Goal: Transaction & Acquisition: Purchase product/service

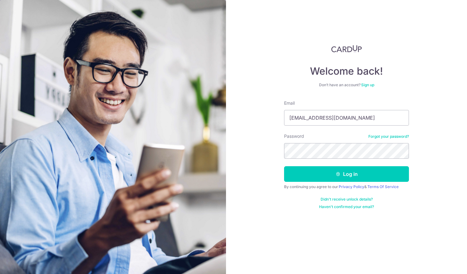
type input "account@eha.com.sg"
click at [298, 170] on button "Log in" at bounding box center [346, 174] width 125 height 16
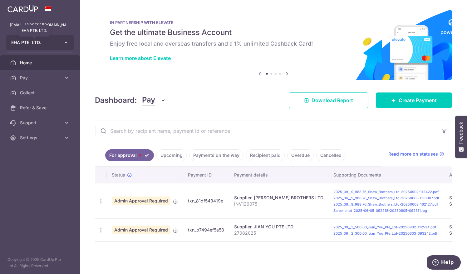
click at [40, 41] on span "EHA PTE. LTD." at bounding box center [34, 42] width 46 height 6
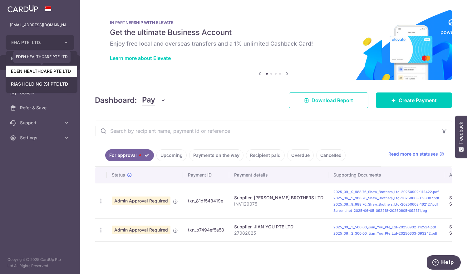
click at [46, 71] on link "EDEN HEALTHCARE PTE LTD" at bounding box center [41, 71] width 71 height 11
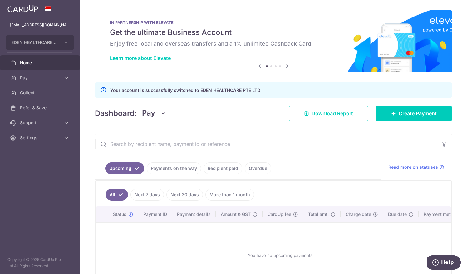
click at [214, 168] on link "Recipient paid" at bounding box center [222, 168] width 39 height 12
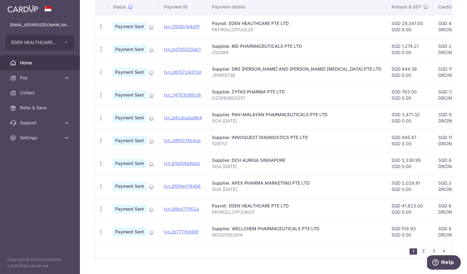
scroll to position [182, 0]
click at [420, 250] on link "2" at bounding box center [422, 249] width 7 height 7
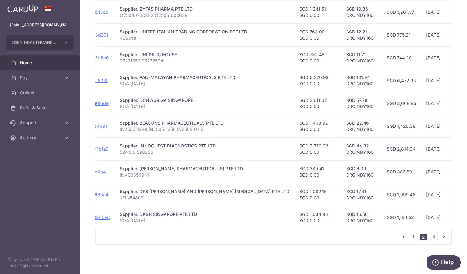
scroll to position [0, 100]
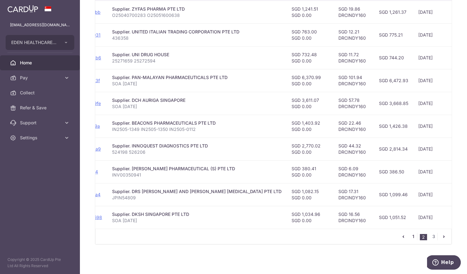
click at [410, 236] on link "1" at bounding box center [412, 235] width 7 height 7
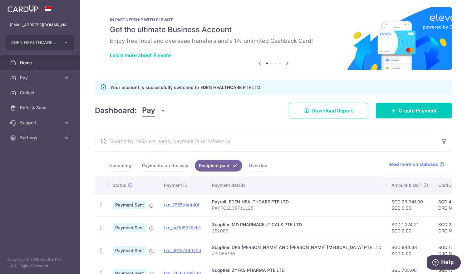
click at [248, 163] on link "Overdue" at bounding box center [258, 165] width 27 height 12
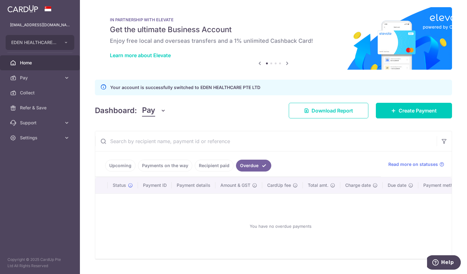
click at [218, 165] on link "Recipient paid" at bounding box center [214, 165] width 39 height 12
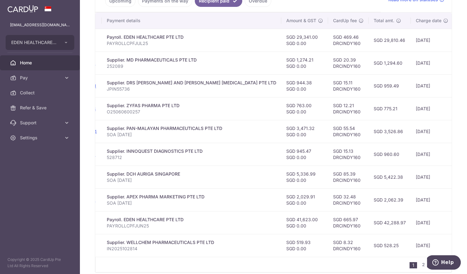
scroll to position [173, 0]
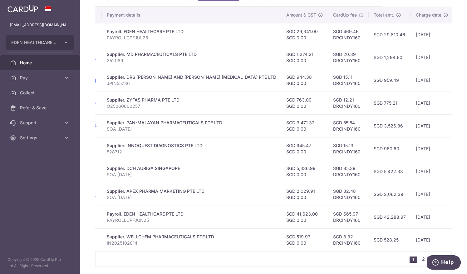
click at [420, 260] on link "2" at bounding box center [422, 258] width 7 height 7
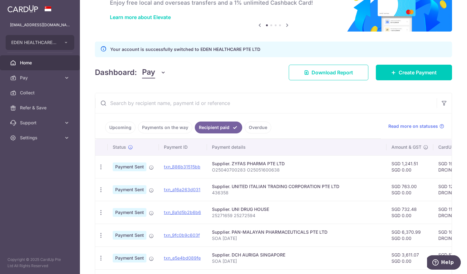
scroll to position [32, 0]
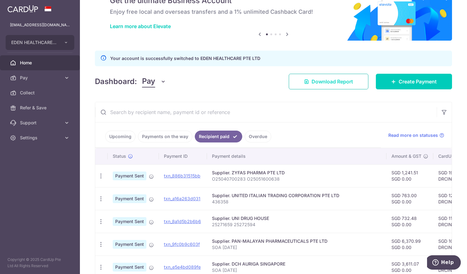
click at [330, 78] on span "Download Report" at bounding box center [331, 81] width 41 height 7
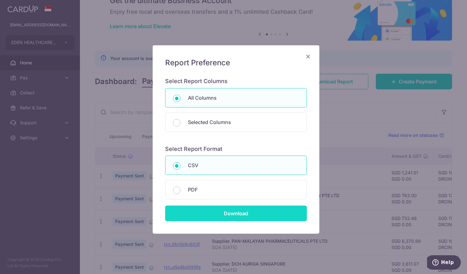
click at [212, 210] on input "Download" at bounding box center [236, 213] width 142 height 16
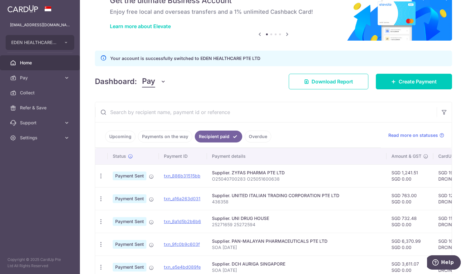
click at [157, 135] on link "Payments on the way" at bounding box center [165, 136] width 54 height 12
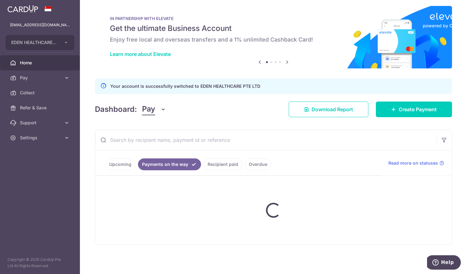
scroll to position [19, 0]
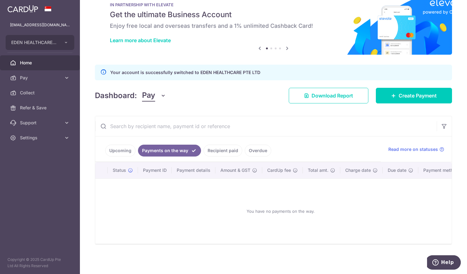
click at [117, 144] on link "Upcoming" at bounding box center [120, 150] width 30 height 12
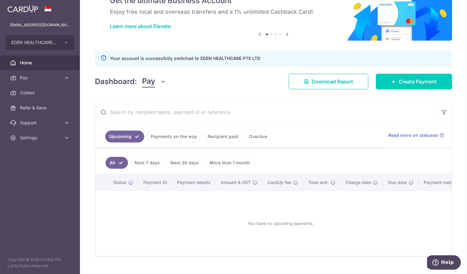
click at [182, 136] on link "Payments on the way" at bounding box center [174, 136] width 54 height 12
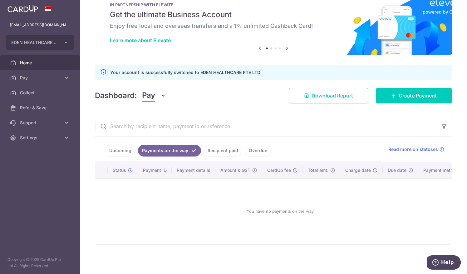
scroll to position [19, 0]
click at [218, 146] on link "Recipient paid" at bounding box center [222, 150] width 39 height 12
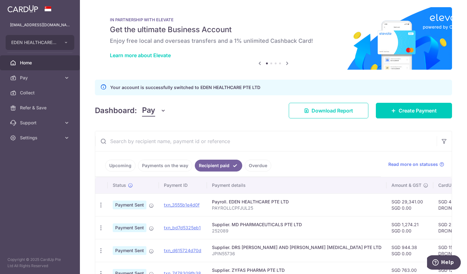
scroll to position [32, 0]
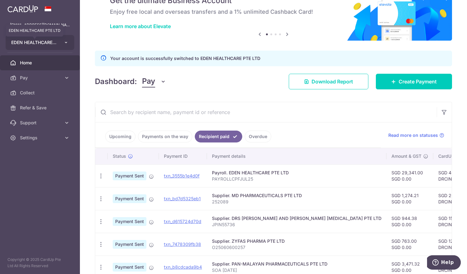
click at [34, 41] on span "EDEN HEALTHCARE PTE LTD" at bounding box center [34, 42] width 46 height 6
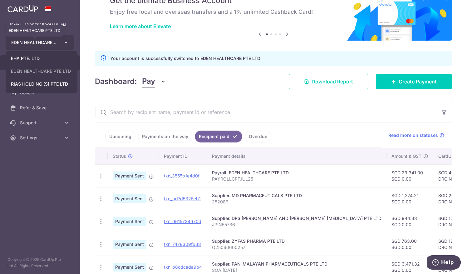
click at [26, 41] on span "EDEN HEALTHCARE PTE LTD" at bounding box center [34, 42] width 46 height 6
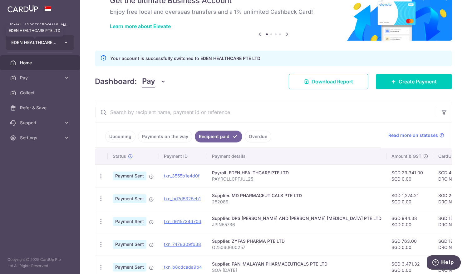
click at [27, 39] on span "EDEN HEALTHCARE PTE LTD" at bounding box center [34, 42] width 46 height 6
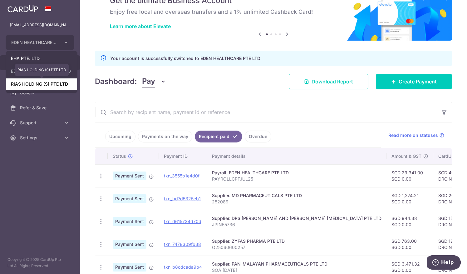
click at [21, 84] on link "RIAS HOLDING (S) PTE LTD" at bounding box center [41, 83] width 71 height 11
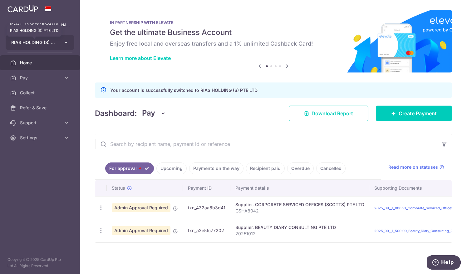
click at [25, 40] on span "RIAS HOLDING (S) PTE LTD" at bounding box center [34, 42] width 46 height 6
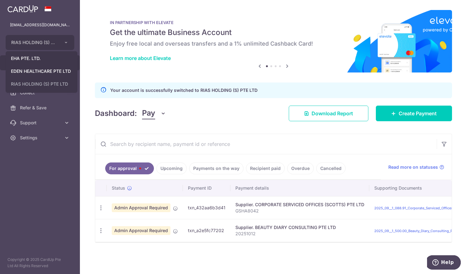
click at [262, 167] on link "Recipient paid" at bounding box center [265, 168] width 39 height 12
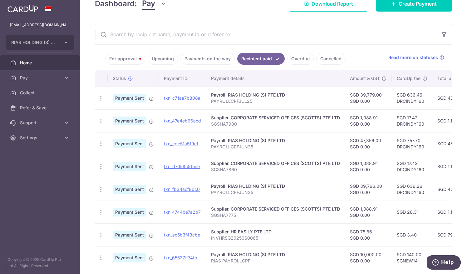
scroll to position [110, 0]
click at [22, 44] on span "RIAS HOLDING (S) PTE LTD" at bounding box center [34, 42] width 46 height 6
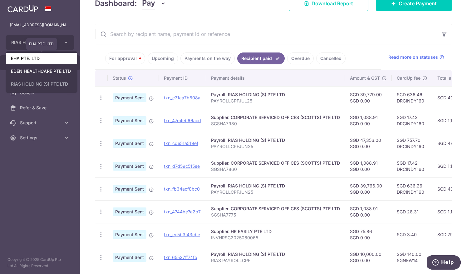
click at [28, 58] on link "EHA PTE. LTD." at bounding box center [41, 58] width 71 height 11
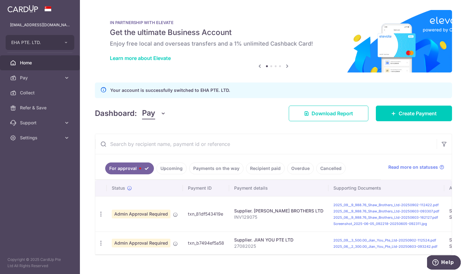
scroll to position [12, 0]
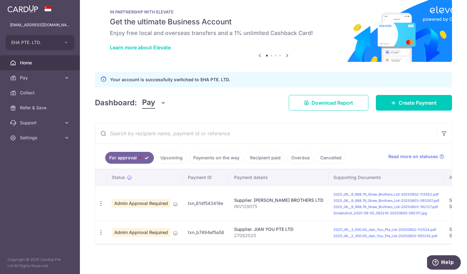
click at [177, 156] on link "Upcoming" at bounding box center [171, 158] width 30 height 12
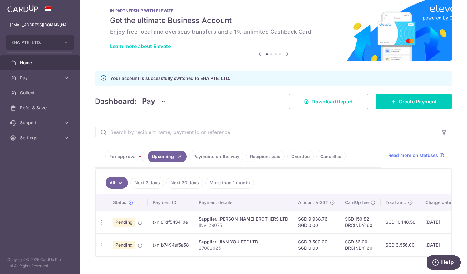
click at [130, 153] on link "For approval" at bounding box center [125, 156] width 40 height 12
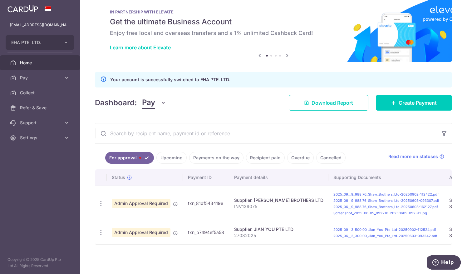
click at [167, 156] on link "Upcoming" at bounding box center [171, 158] width 30 height 12
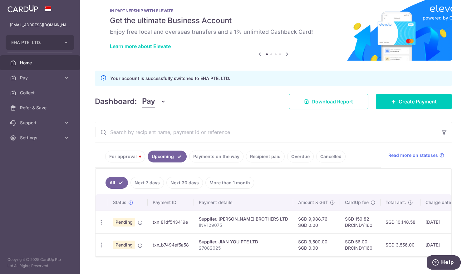
click at [206, 155] on link "Payments on the way" at bounding box center [216, 156] width 54 height 12
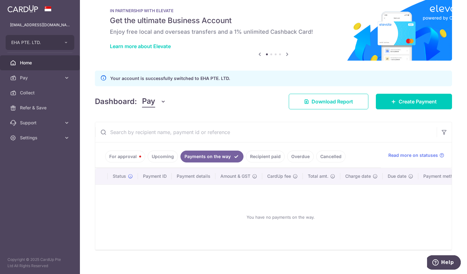
click at [258, 158] on link "Recipient paid" at bounding box center [265, 156] width 39 height 12
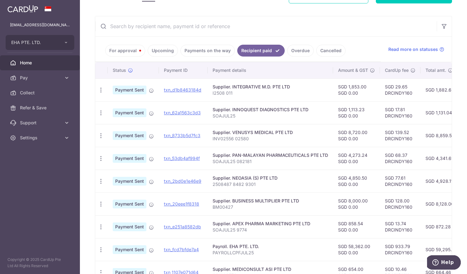
scroll to position [58, 0]
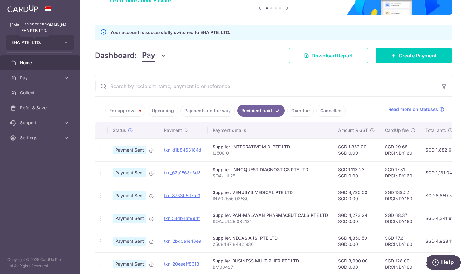
click at [18, 42] on span "EHA PTE. LTD." at bounding box center [34, 42] width 46 height 6
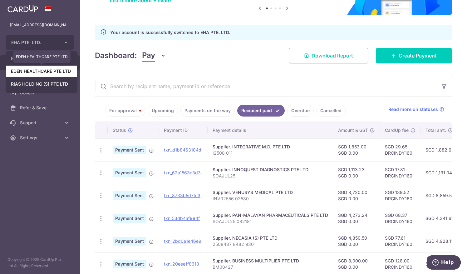
click at [20, 71] on link "EDEN HEALTHCARE PTE LTD" at bounding box center [41, 71] width 71 height 11
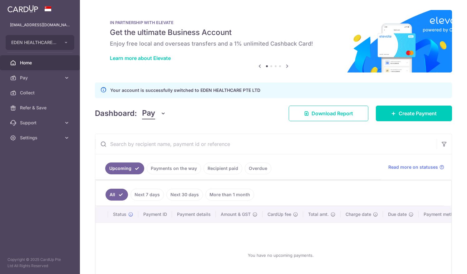
scroll to position [0, 0]
click at [168, 168] on link "Payments on the way" at bounding box center [174, 168] width 54 height 12
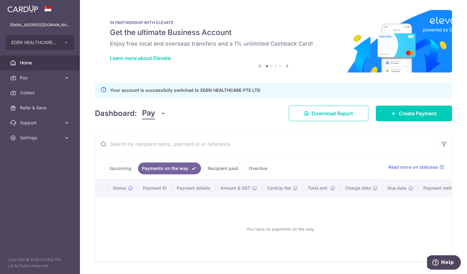
click at [214, 166] on link "Recipient paid" at bounding box center [222, 168] width 39 height 12
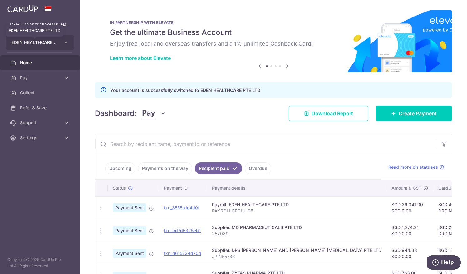
click at [33, 41] on span "EDEN HEALTHCARE PTE LTD" at bounding box center [34, 42] width 46 height 6
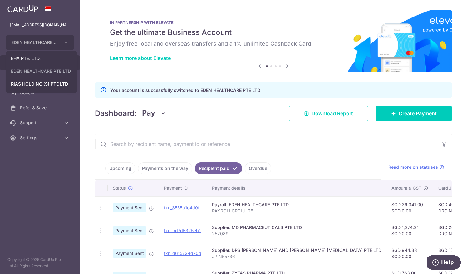
click at [98, 106] on div "Dashboard: Pay Pay Collect Download Report Create Payment" at bounding box center [273, 112] width 357 height 18
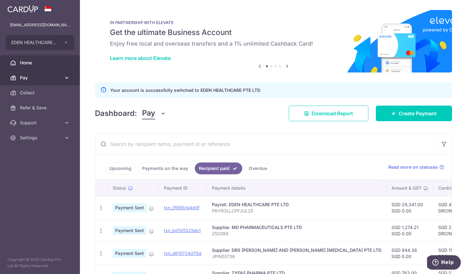
click at [27, 76] on span "Pay" at bounding box center [40, 78] width 41 height 6
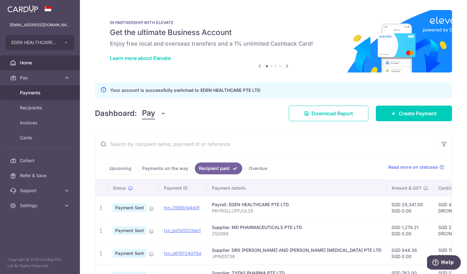
click at [27, 93] on span "Payments" at bounding box center [40, 93] width 41 height 6
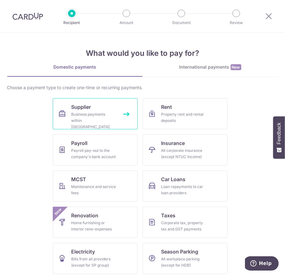
click at [74, 114] on div "Business payments within Singapore" at bounding box center [93, 120] width 45 height 19
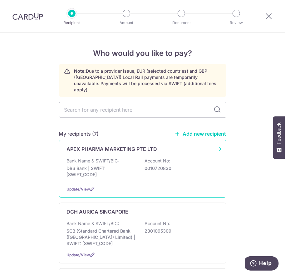
click at [82, 145] on p "APEX PHARMA MARKETING PTE LTD" at bounding box center [112, 148] width 90 height 7
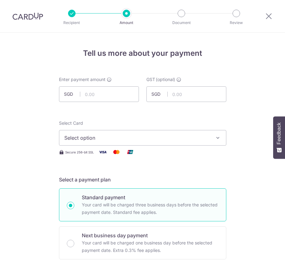
click at [97, 97] on input "text" at bounding box center [99, 94] width 80 height 16
type input "2,525.65"
click at [90, 140] on span "Select option" at bounding box center [136, 137] width 145 height 7
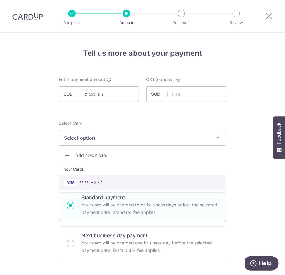
click at [93, 183] on span "**** 8277" at bounding box center [90, 182] width 23 height 7
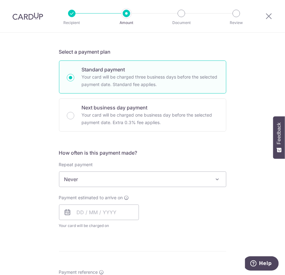
scroll to position [130, 0]
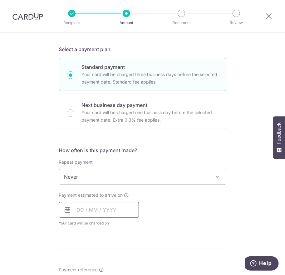
click at [107, 210] on input "text" at bounding box center [99, 210] width 80 height 16
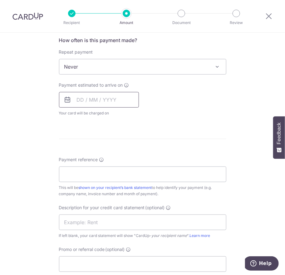
scroll to position [241, 0]
click at [64, 99] on icon at bounding box center [67, 99] width 7 height 7
click at [99, 101] on input "text" at bounding box center [99, 100] width 80 height 16
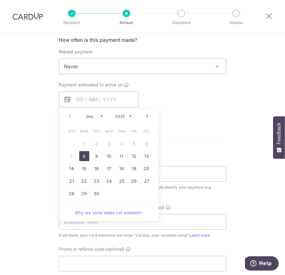
click at [84, 155] on link "8" at bounding box center [84, 156] width 10 height 10
type input "08/09/2025"
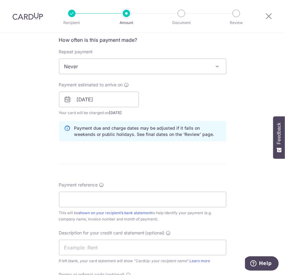
scroll to position [266, 0]
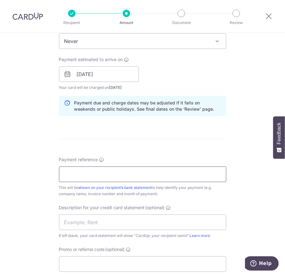
click at [71, 174] on input "Payment reference" at bounding box center [142, 175] width 167 height 16
drag, startPoint x: 95, startPoint y: 173, endPoint x: -2, endPoint y: 177, distance: 96.8
click at [0, 177] on html "Recipient Amount Document Review Tell us more about your payment Enter payment …" at bounding box center [142, 137] width 285 height 275
type input "SOAJUL25"
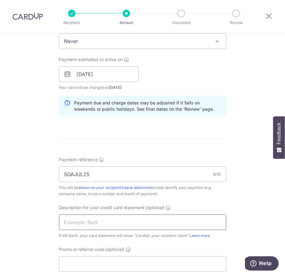
click at [66, 222] on input "text" at bounding box center [142, 223] width 167 height 16
paste input "SOAJUL25"
type input "SOAJUL25"
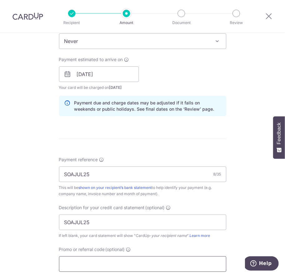
click at [89, 259] on input "Promo or referral code (optional)" at bounding box center [142, 264] width 167 height 16
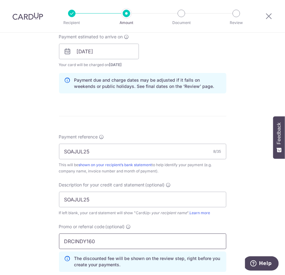
scroll to position [284, 0]
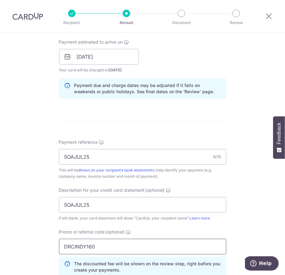
type input "DRCINDY160"
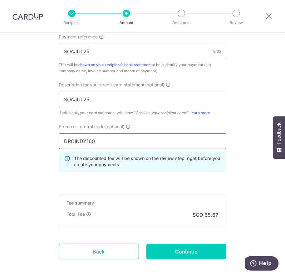
scroll to position [392, 0]
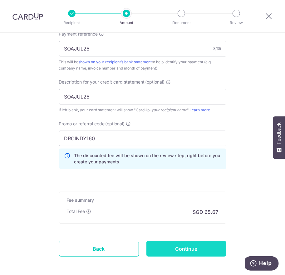
click at [198, 249] on input "Continue" at bounding box center [186, 249] width 80 height 16
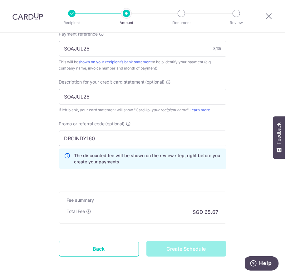
type input "Create Schedule"
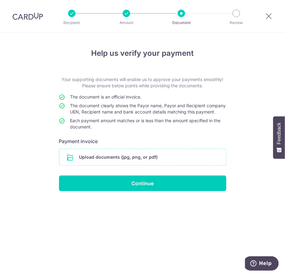
click at [134, 162] on input "file" at bounding box center [142, 157] width 167 height 16
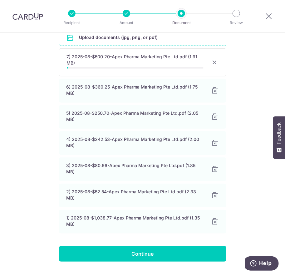
scroll to position [125, 0]
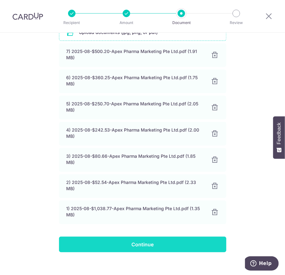
click at [146, 249] on input "Continue" at bounding box center [142, 245] width 167 height 16
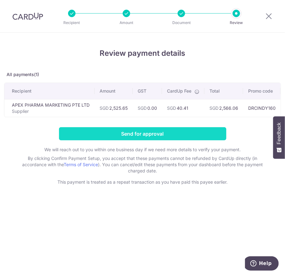
click at [137, 136] on input "Send for approval" at bounding box center [142, 133] width 167 height 13
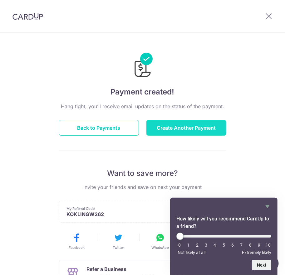
click at [179, 128] on button "Create Another Payment" at bounding box center [186, 128] width 80 height 16
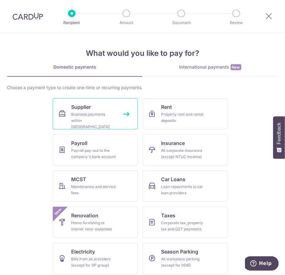
click at [92, 117] on div "Business payments within Singapore" at bounding box center [93, 120] width 45 height 19
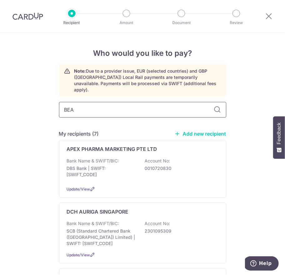
type input "BEAC"
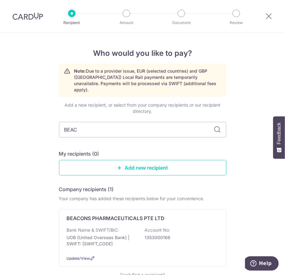
type input "BEACO"
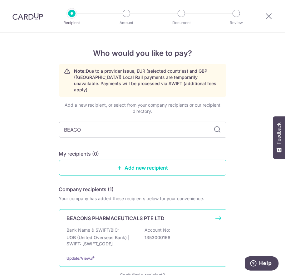
click at [86, 215] on p "BEACONS PHARMACEUTICALS PTE LTD" at bounding box center [116, 218] width 98 height 7
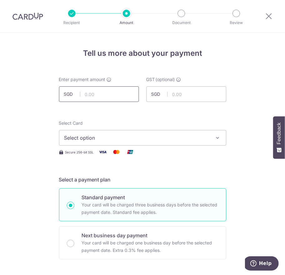
click at [110, 100] on input "text" at bounding box center [99, 94] width 80 height 16
type input "845.84"
click at [84, 137] on span "Select option" at bounding box center [136, 137] width 145 height 7
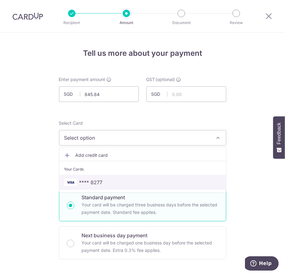
click at [88, 182] on span "**** 8277" at bounding box center [90, 182] width 23 height 7
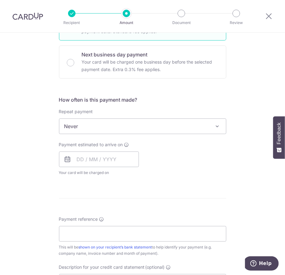
scroll to position [197, 0]
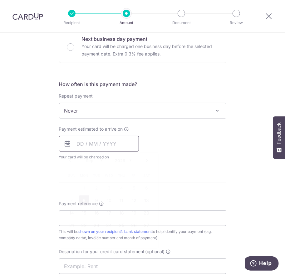
click at [94, 139] on input "text" at bounding box center [99, 144] width 80 height 16
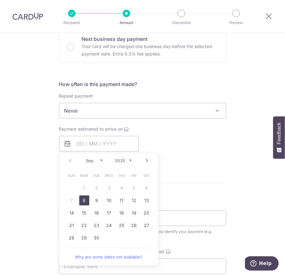
click at [82, 202] on link "8" at bounding box center [84, 201] width 10 height 10
type input "08/09/2025"
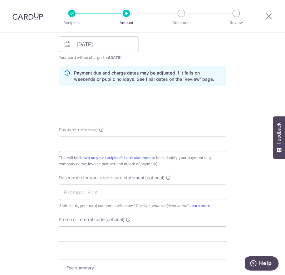
scroll to position [308, 0]
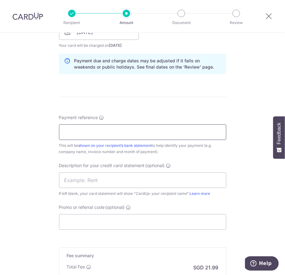
click at [67, 131] on input "Payment reference" at bounding box center [142, 132] width 167 height 16
click at [104, 131] on input "Payment reference" at bounding box center [142, 132] width 167 height 16
paste input "IN2507-0279"
click at [83, 132] on input "IN2507-0279" at bounding box center [142, 132] width 167 height 16
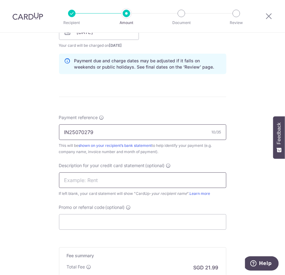
type input "IN25070279"
click at [73, 176] on input "text" at bounding box center [142, 180] width 167 height 16
paste input "IN2507-0279"
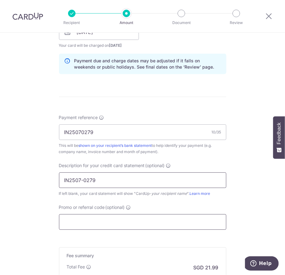
type input "IN2507-0279"
click at [76, 228] on input "Promo or referral code (optional)" at bounding box center [142, 222] width 167 height 16
type input "DRCINDY160"
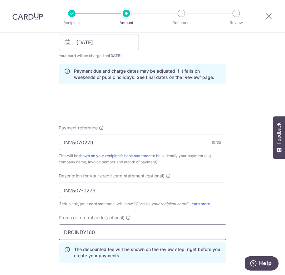
scroll to position [419, 0]
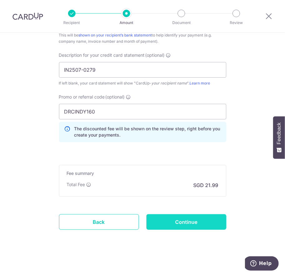
click at [162, 219] on input "Continue" at bounding box center [186, 222] width 80 height 16
type input "Create Schedule"
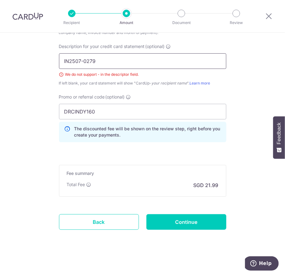
click at [82, 59] on input "IN2507-0279" at bounding box center [142, 61] width 167 height 16
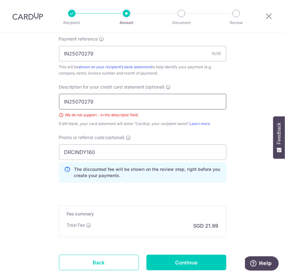
scroll to position [385, 0]
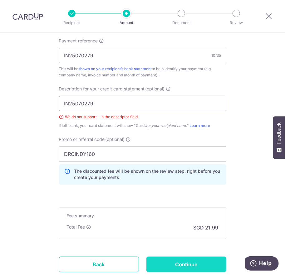
type input "IN25070279"
click at [166, 265] on input "Continue" at bounding box center [186, 265] width 80 height 16
type input "Create Schedule"
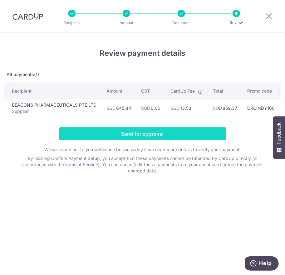
click at [114, 137] on input "Send for approval" at bounding box center [142, 133] width 167 height 13
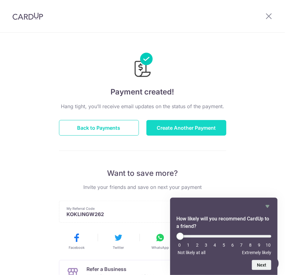
click at [170, 126] on button "Create Another Payment" at bounding box center [186, 128] width 80 height 16
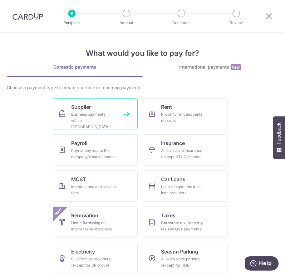
click at [101, 116] on div "Business payments within [GEOGRAPHIC_DATA]" at bounding box center [93, 120] width 45 height 19
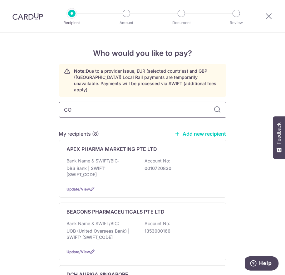
type input "COM"
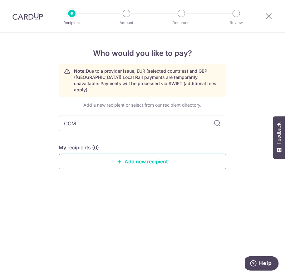
click at [109, 187] on div "Who would you like to pay? Note: Due to a provider issue, EUR (selected countri…" at bounding box center [142, 154] width 285 height 242
click at [135, 156] on link "Add new recipient" at bounding box center [142, 162] width 167 height 16
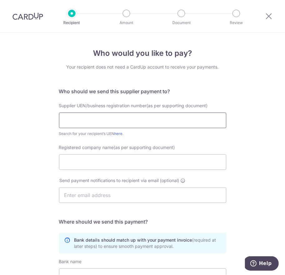
click at [103, 119] on input "text" at bounding box center [142, 121] width 167 height 16
paste input "COMSULTING PTE LTD"
type input "COMSULTING PTE LTD"
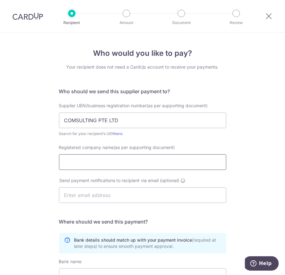
click at [75, 167] on input "Registered company name(as per supporting document)" at bounding box center [142, 162] width 167 height 16
click at [69, 158] on input "Registered company name(as per supporting document)" at bounding box center [142, 162] width 167 height 16
click at [97, 166] on input "Registered company name(as per supporting document)" at bounding box center [142, 162] width 167 height 16
drag, startPoint x: 120, startPoint y: 121, endPoint x: 0, endPoint y: 118, distance: 120.1
click at [0, 118] on html "Recipient Amount Document Review Who would you like to pay? Your recipient does…" at bounding box center [142, 137] width 285 height 275
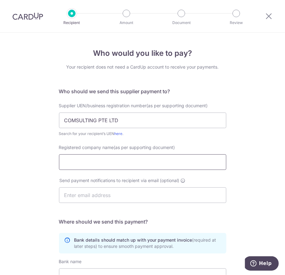
click at [62, 162] on input "Registered company name(as per supporting document)" at bounding box center [142, 162] width 167 height 16
paste input "COMSULTING PTE LTD"
type input "COMSULTING PTE LTD"
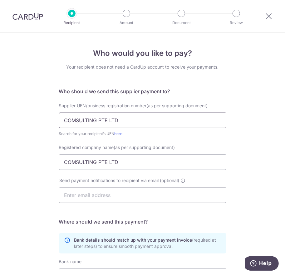
drag, startPoint x: 123, startPoint y: 120, endPoint x: -2, endPoint y: 119, distance: 125.1
click at [0, 119] on html "Recipient Amount Document Review Who would you like to pay? Your recipient does…" at bounding box center [142, 137] width 285 height 275
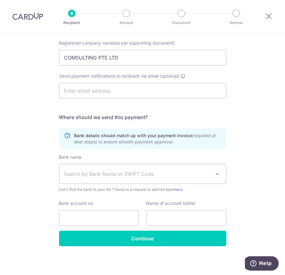
type input "201421399G"
click at [116, 93] on input "text" at bounding box center [142, 91] width 167 height 16
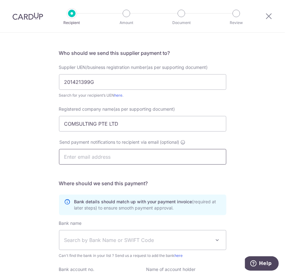
scroll to position [32, 0]
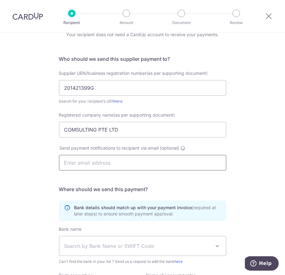
click at [106, 165] on input "text" at bounding box center [142, 163] width 167 height 16
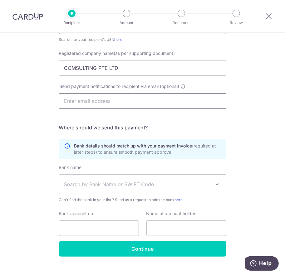
scroll to position [104, 0]
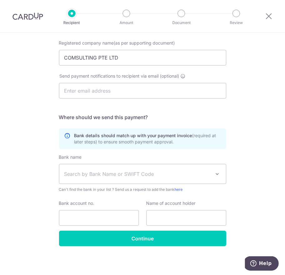
click at [62, 172] on span "Search by Bank Name or SWIFT Code" at bounding box center [142, 173] width 167 height 19
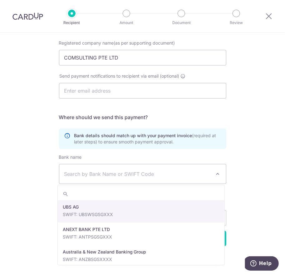
click at [68, 176] on span "Search by Bank Name or SWIFT Code" at bounding box center [137, 173] width 147 height 7
click at [69, 176] on span "Search by Bank Name or SWIFT Code" at bounding box center [137, 173] width 147 height 7
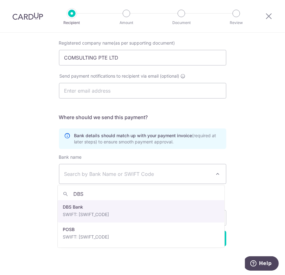
type input "DBS"
select select "6"
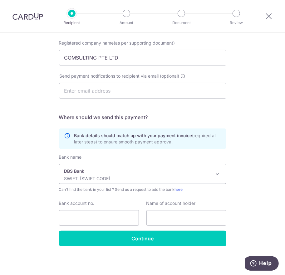
click at [95, 229] on div "Bank name Select Bank UBS AG ANEXT BANK PTE LTD Australia & New Zealand Banking…" at bounding box center [142, 192] width 167 height 77
click at [93, 224] on input "Bank account no." at bounding box center [99, 218] width 80 height 16
paste input "0179043140"
type input "0179043140"
click at [156, 216] on input "text" at bounding box center [186, 218] width 80 height 16
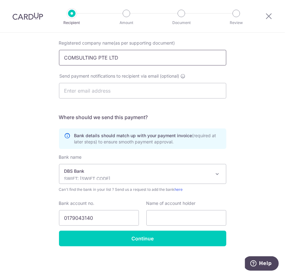
drag, startPoint x: 121, startPoint y: 60, endPoint x: -2, endPoint y: 62, distance: 122.9
click at [0, 62] on html "Recipient Amount Document Review Who would you like to pay? Your recipient does…" at bounding box center [142, 137] width 285 height 275
click at [157, 209] on div "Name of account holder" at bounding box center [186, 213] width 80 height 26
click at [156, 214] on input "text" at bounding box center [186, 218] width 80 height 16
paste input "COMSULTING PTE LTD"
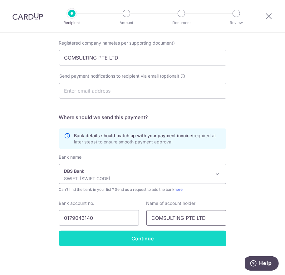
type input "COMSULTING PTE LTD"
click at [144, 238] on input "Continue" at bounding box center [142, 239] width 167 height 16
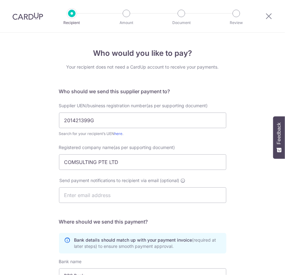
scroll to position [119, 0]
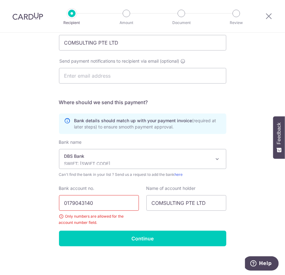
drag, startPoint x: 98, startPoint y: 204, endPoint x: 54, endPoint y: 206, distance: 44.3
click at [55, 206] on div "Bank account no. 0179043140 Only numbers are allowed for the account number fie…" at bounding box center [98, 205] width 87 height 41
type input "0179043140"
click at [242, 204] on div "Who would you like to pay? Your recipient does not need a CardUp account to rec…" at bounding box center [142, 94] width 285 height 362
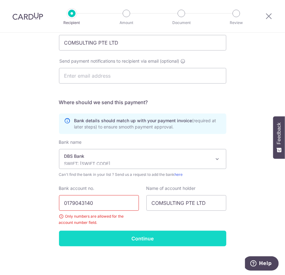
click at [155, 237] on input "Continue" at bounding box center [142, 239] width 167 height 16
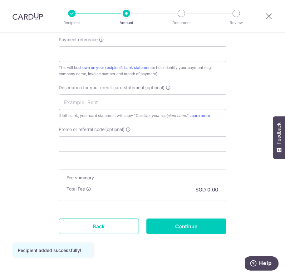
scroll to position [365, 0]
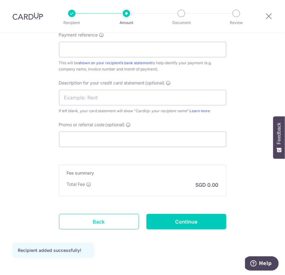
click at [117, 221] on link "Back" at bounding box center [99, 222] width 80 height 16
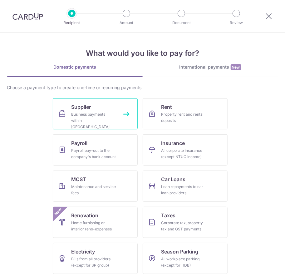
click at [85, 112] on div "Business payments within [GEOGRAPHIC_DATA]" at bounding box center [93, 120] width 45 height 19
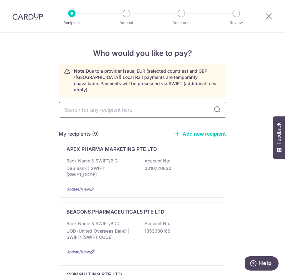
click at [126, 108] on input "text" at bounding box center [142, 110] width 167 height 16
type input "COM"
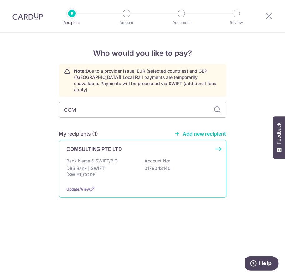
click at [113, 158] on p "Bank Name & SWIFT/BIC:" at bounding box center [93, 161] width 52 height 6
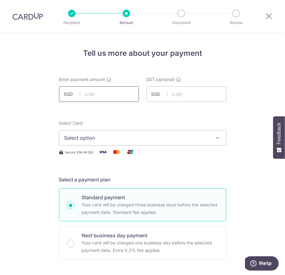
click at [96, 98] on input "text" at bounding box center [99, 94] width 80 height 16
click at [87, 94] on input "text" at bounding box center [99, 94] width 80 height 16
type input "6,974.20"
click at [85, 135] on span "Select option" at bounding box center [136, 137] width 145 height 7
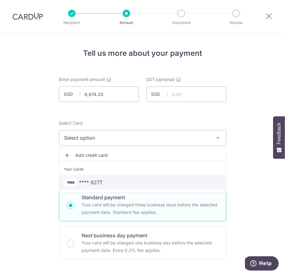
click at [98, 182] on span "**** 8277" at bounding box center [90, 182] width 23 height 7
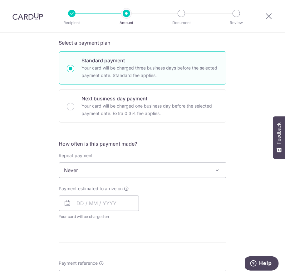
scroll to position [149, 0]
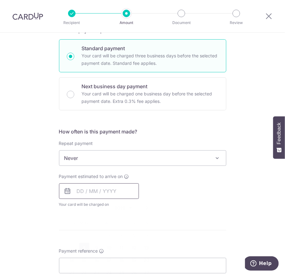
click at [104, 192] on input "text" at bounding box center [99, 191] width 80 height 16
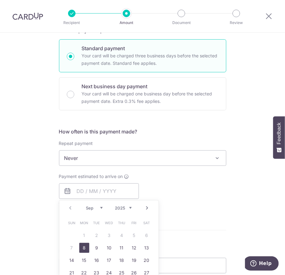
click at [80, 248] on link "8" at bounding box center [84, 248] width 10 height 10
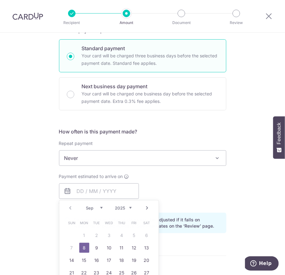
type input "08/09/2025"
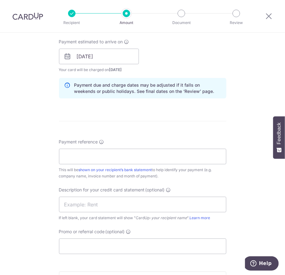
scroll to position [306, 0]
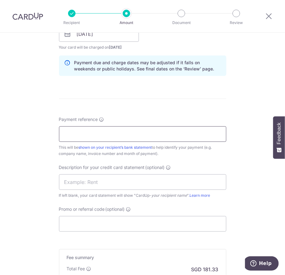
click at [63, 130] on input "Payment reference" at bounding box center [142, 134] width 167 height 16
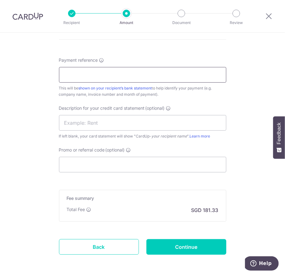
scroll to position [364, 0]
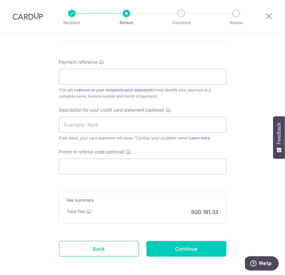
click at [73, 246] on link "Back" at bounding box center [99, 249] width 80 height 16
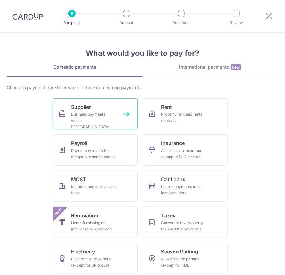
click at [86, 114] on div "Business payments within Singapore" at bounding box center [93, 120] width 45 height 19
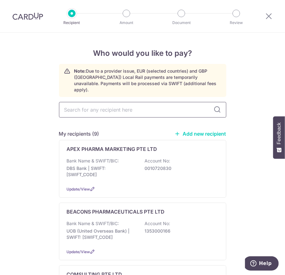
click at [79, 103] on input "text" at bounding box center [142, 110] width 167 height 16
type input "COM"
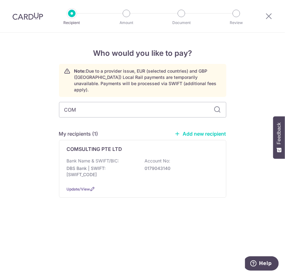
click at [7, 142] on div "Who would you like to pay? Note: Due to a provider issue, EUR (selected countri…" at bounding box center [142, 154] width 285 height 242
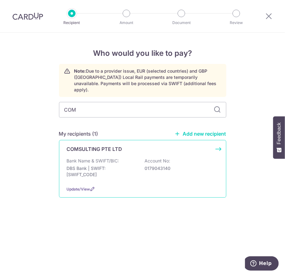
click at [100, 158] on p "Bank Name & SWIFT/BIC:" at bounding box center [93, 161] width 52 height 6
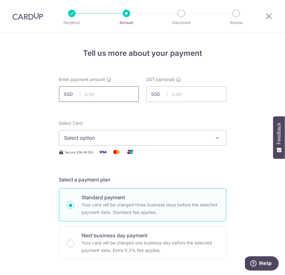
click at [86, 96] on input "text" at bounding box center [99, 94] width 80 height 16
type input "6,974.00"
click at [70, 134] on span "Select option" at bounding box center [136, 137] width 145 height 7
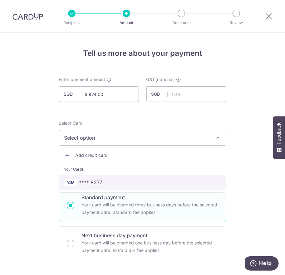
click at [83, 184] on span "**** 8277" at bounding box center [90, 182] width 23 height 7
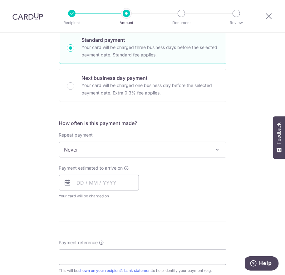
scroll to position [175, 0]
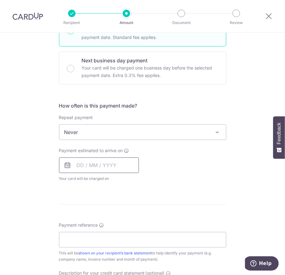
click at [94, 165] on input "text" at bounding box center [99, 166] width 80 height 16
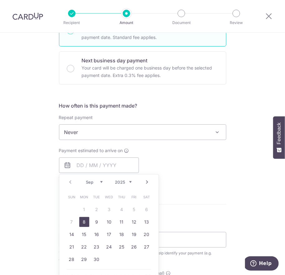
click at [82, 224] on link "8" at bounding box center [84, 222] width 10 height 10
type input "[DATE]"
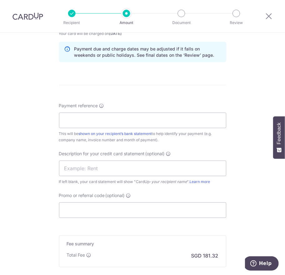
scroll to position [325, 0]
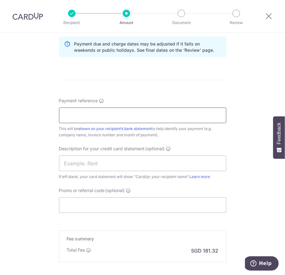
click at [95, 115] on input "Payment reference" at bounding box center [142, 116] width 167 height 16
click at [81, 114] on input "Payment reference" at bounding box center [142, 116] width 167 height 16
drag, startPoint x: 137, startPoint y: 118, endPoint x: 27, endPoint y: 120, distance: 110.4
click at [27, 120] on div "Tell us more about your payment Enter payment amount SGD 6,974.00 6974.00 GST (…" at bounding box center [142, 25] width 285 height 634
type input "3375 30 3242 3409 11"
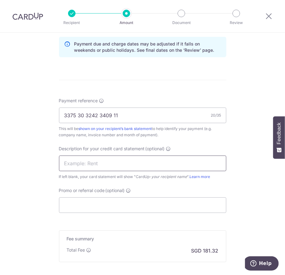
click at [64, 163] on input "text" at bounding box center [142, 164] width 167 height 16
paste input "3375 30 3242 34"
click at [87, 162] on input "3375 30 3242 34" at bounding box center [142, 164] width 167 height 16
click at [107, 161] on input "3375 30 3242 34" at bounding box center [142, 164] width 167 height 16
type input "3"
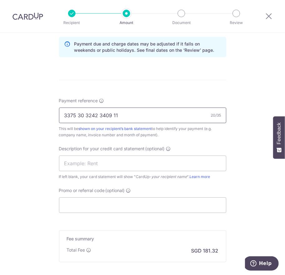
drag, startPoint x: 118, startPoint y: 114, endPoint x: 42, endPoint y: 109, distance: 76.3
click at [42, 109] on div "Tell us more about your payment Enter payment amount SGD 6,974.00 6974.00 GST (…" at bounding box center [142, 25] width 285 height 634
type input "SOAJUL25"
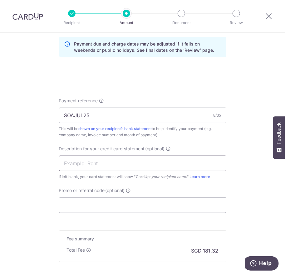
click at [69, 168] on input "text" at bounding box center [142, 164] width 167 height 16
type input "SOAJUL25"
click at [124, 83] on form "Enter payment amount SGD 6,974.00 6974.00 GST (optional) SGD Select Card **** 8…" at bounding box center [142, 31] width 167 height 561
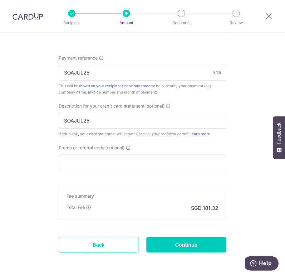
scroll to position [380, 0]
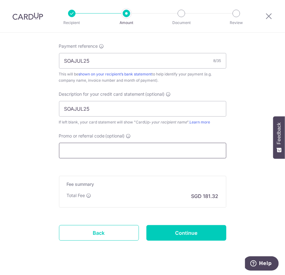
click at [98, 152] on input "Promo or referral code (optional)" at bounding box center [142, 151] width 167 height 16
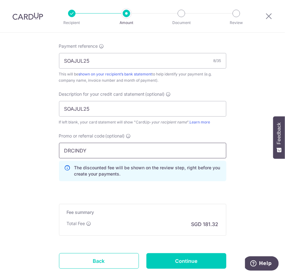
type input "DRCINDY160"
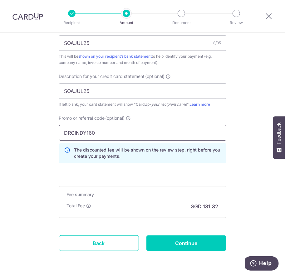
scroll to position [419, 0]
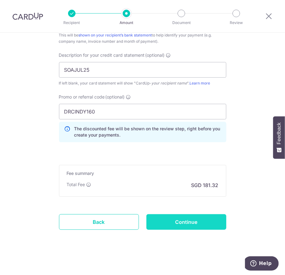
click at [178, 225] on input "Continue" at bounding box center [186, 222] width 80 height 16
type input "Create Schedule"
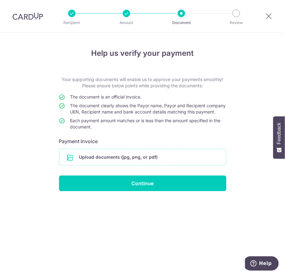
click at [129, 165] on input "file" at bounding box center [142, 157] width 167 height 16
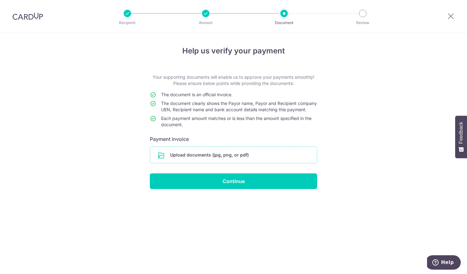
click at [172, 160] on input "file" at bounding box center [233, 155] width 167 height 16
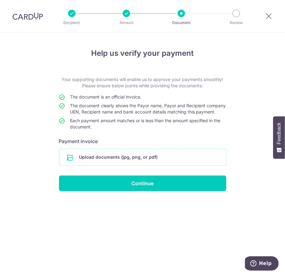
click at [120, 165] on input "file" at bounding box center [142, 157] width 167 height 16
click at [130, 160] on input "file" at bounding box center [142, 157] width 167 height 16
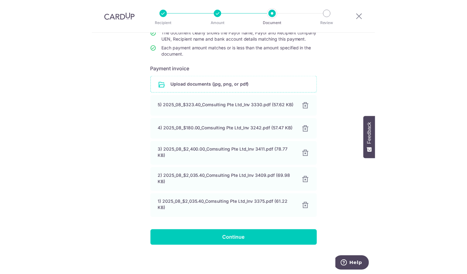
scroll to position [78, 0]
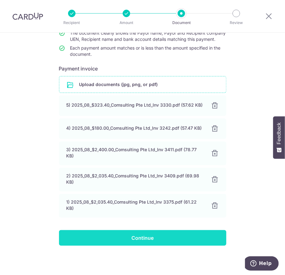
click at [169, 238] on input "Continue" at bounding box center [142, 238] width 167 height 16
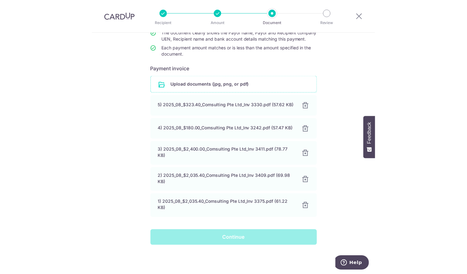
scroll to position [77, 0]
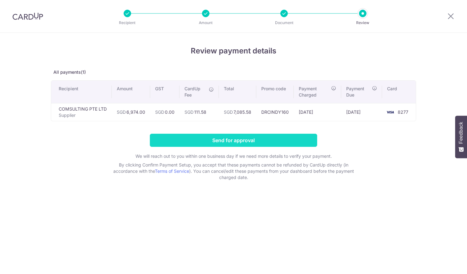
click at [210, 139] on input "Send for approval" at bounding box center [233, 140] width 167 height 13
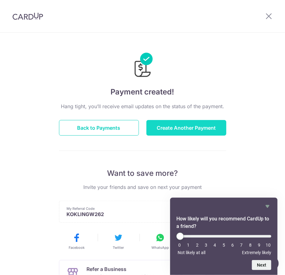
click at [197, 125] on button "Create Another Payment" at bounding box center [186, 128] width 80 height 16
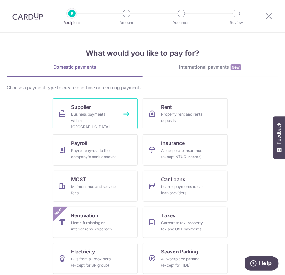
click at [94, 121] on div "Business payments within Singapore" at bounding box center [93, 120] width 45 height 19
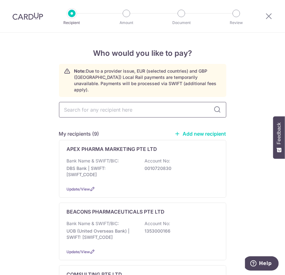
click at [105, 103] on input "text" at bounding box center [142, 110] width 167 height 16
type input "DCH"
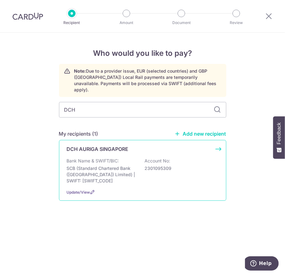
click at [106, 158] on div "Bank Name & SWIFT/BIC: SCB (Standard Chartered Bank (Singapore) Limited) | SWIF…" at bounding box center [143, 171] width 152 height 26
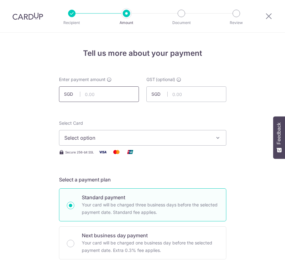
click at [117, 90] on input "text" at bounding box center [99, 94] width 80 height 16
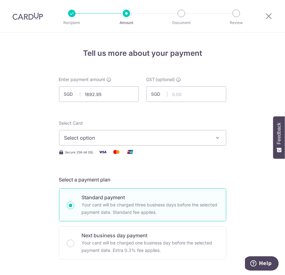
type input "1,692.95"
click at [93, 138] on span "Select option" at bounding box center [136, 137] width 145 height 7
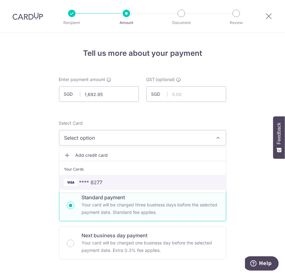
click at [98, 183] on span "**** 8277" at bounding box center [90, 182] width 23 height 7
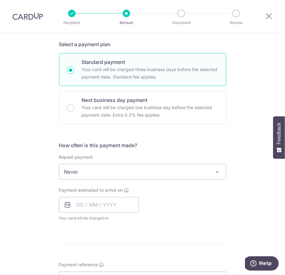
scroll to position [155, 0]
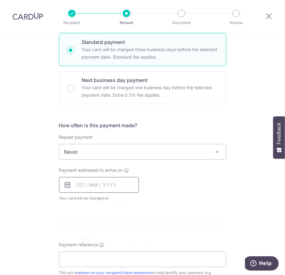
click at [73, 184] on input "text" at bounding box center [99, 185] width 80 height 16
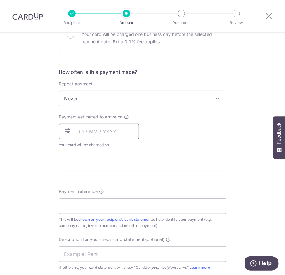
scroll to position [208, 0]
click at [66, 132] on icon at bounding box center [67, 132] width 7 height 7
click at [80, 134] on input "text" at bounding box center [99, 132] width 80 height 16
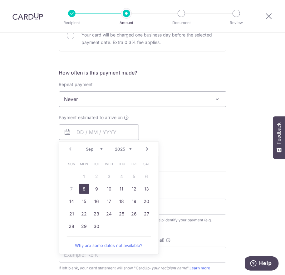
click at [84, 188] on link "8" at bounding box center [84, 189] width 10 height 10
type input "08/09/2025"
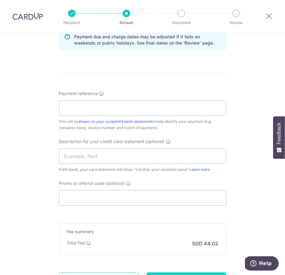
scroll to position [334, 0]
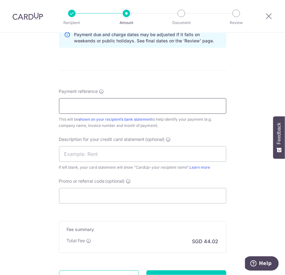
click at [79, 108] on input "Payment reference" at bounding box center [142, 106] width 167 height 16
paste input "0155"
click at [89, 106] on input "0155" at bounding box center [142, 106] width 167 height 16
click at [99, 108] on input "0155 8269" at bounding box center [142, 106] width 167 height 16
drag, startPoint x: 104, startPoint y: 103, endPoint x: 27, endPoint y: 107, distance: 77.7
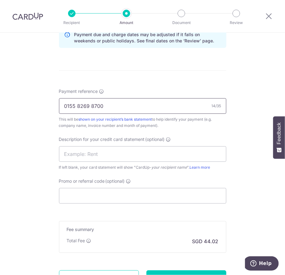
click at [27, 107] on div "Tell us more about your payment Enter payment amount SGD 1,692.95 1692.95 GST (…" at bounding box center [142, 15] width 285 height 634
type input "0155 8269 8700"
click at [68, 162] on div "Description for your credit card statement (optional) If left blank, your card …" at bounding box center [142, 153] width 167 height 34
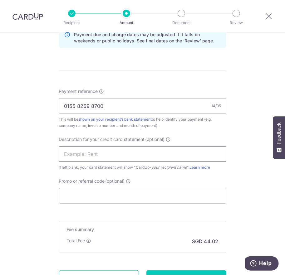
click at [66, 157] on input "text" at bounding box center [142, 154] width 167 height 16
paste input "0155 8269 8700"
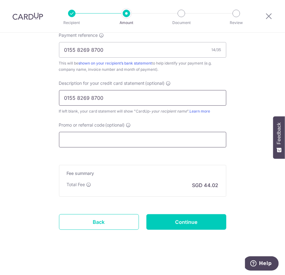
type input "0155 8269 8700"
click at [67, 141] on input "Promo or referral code (optional)" at bounding box center [142, 140] width 167 height 16
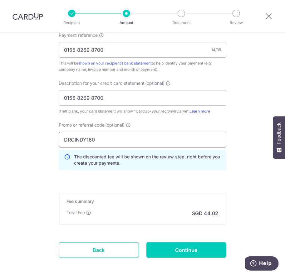
type input "DRCINDY160"
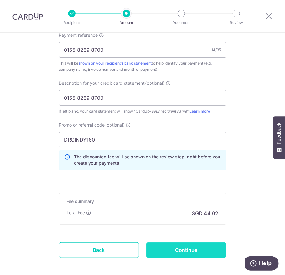
click at [187, 250] on input "Continue" at bounding box center [186, 250] width 80 height 16
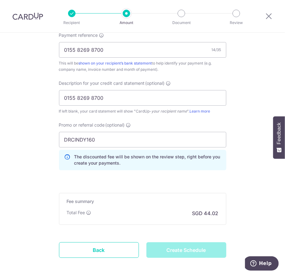
type input "Create Schedule"
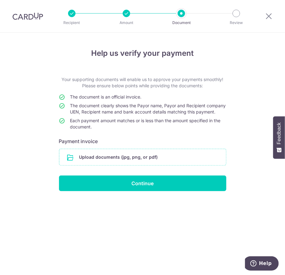
click at [147, 161] on input "file" at bounding box center [142, 157] width 167 height 16
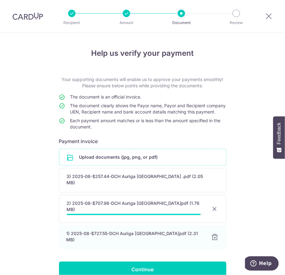
scroll to position [24, 0]
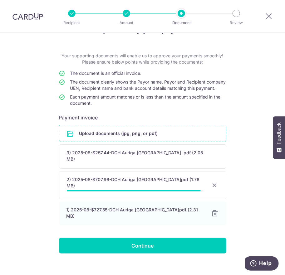
click at [254, 173] on div "Help us verify your payment Your supporting documents will enable us to approve…" at bounding box center [142, 146] width 285 height 274
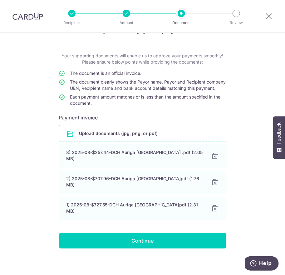
scroll to position [23, 0]
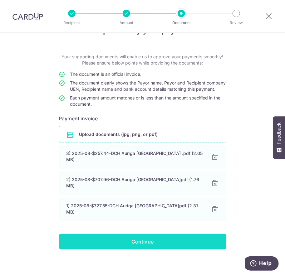
click at [149, 239] on input "Continue" at bounding box center [142, 242] width 167 height 16
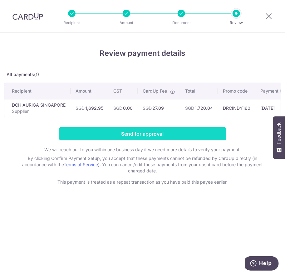
click at [133, 138] on input "Send for approval" at bounding box center [142, 133] width 167 height 13
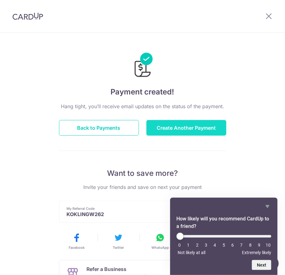
click at [168, 125] on button "Create Another Payment" at bounding box center [186, 128] width 80 height 16
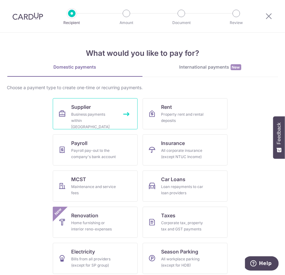
click at [79, 113] on div "Business payments within Singapore" at bounding box center [93, 120] width 45 height 19
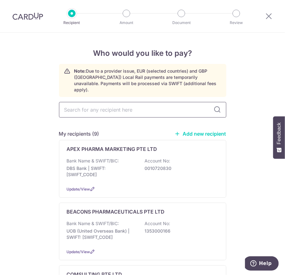
click at [98, 105] on input "text" at bounding box center [142, 110] width 167 height 16
type input "DKSH"
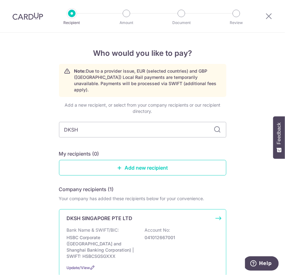
click at [90, 216] on div "DKSH SINGAPORE PTE LTD Bank Name & SWIFT/BIC: HSBC Corporate (Hongkong and Shan…" at bounding box center [142, 242] width 167 height 67
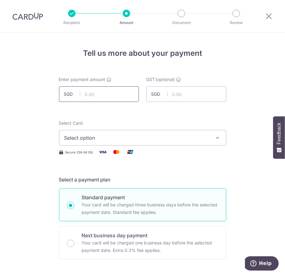
click at [115, 94] on input "text" at bounding box center [99, 94] width 80 height 16
type input "855.76"
click at [82, 144] on button "Select option" at bounding box center [142, 138] width 167 height 16
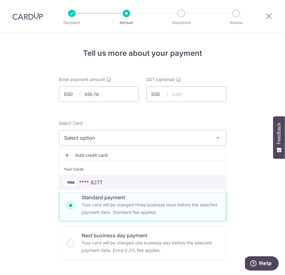
click at [95, 184] on span "**** 8277" at bounding box center [90, 182] width 23 height 7
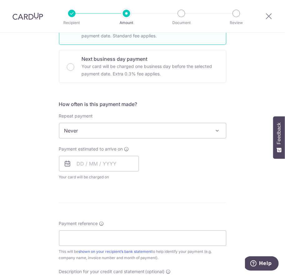
scroll to position [177, 0]
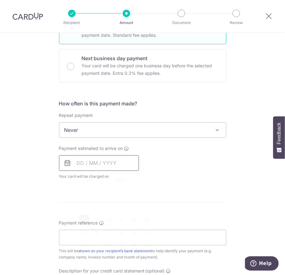
click at [127, 162] on input "text" at bounding box center [99, 163] width 80 height 16
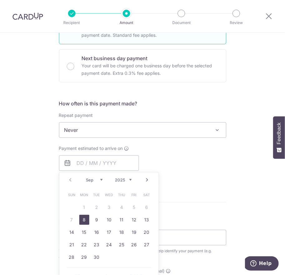
click at [81, 218] on link "8" at bounding box center [84, 220] width 10 height 10
type input "08/09/2025"
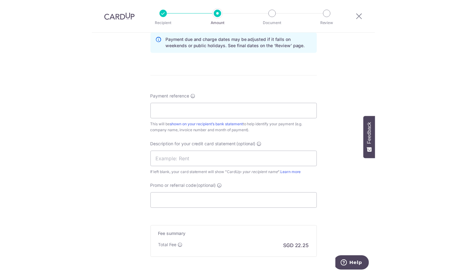
scroll to position [341, 0]
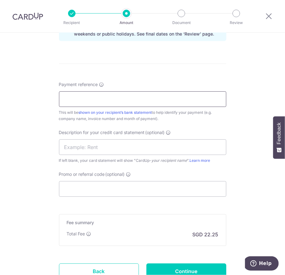
click at [74, 98] on input "Payment reference" at bounding box center [142, 99] width 167 height 16
click at [116, 95] on input "Payment reference" at bounding box center [142, 99] width 167 height 16
paste input "1674683828"
click at [124, 98] on input "1674683828" at bounding box center [142, 99] width 167 height 16
drag, startPoint x: 124, startPoint y: 98, endPoint x: 27, endPoint y: 93, distance: 97.5
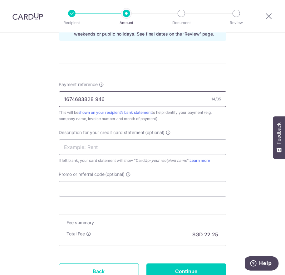
click at [27, 93] on div "Tell us more about your payment Enter payment amount SGD 855.76 855.76 GST (opt…" at bounding box center [142, 9] width 285 height 634
type input "1674683828 946"
click at [70, 146] on input "text" at bounding box center [142, 147] width 167 height 16
paste input "1674683828 946"
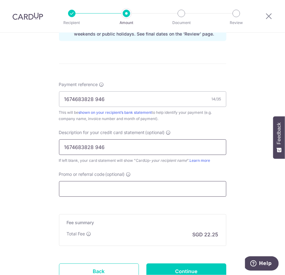
type input "1674683828 946"
click at [73, 183] on input "Promo or referral code (optional)" at bounding box center [142, 189] width 167 height 16
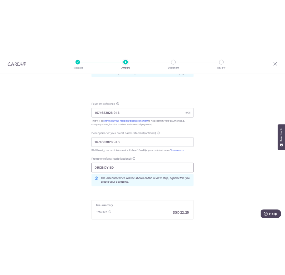
scroll to position [417, 0]
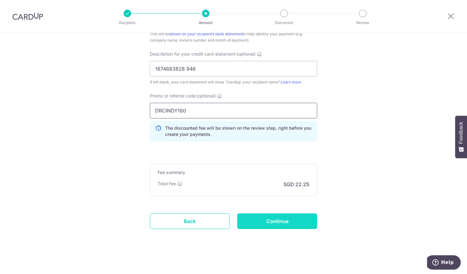
type input "DRCINDY160"
click at [258, 221] on input "Continue" at bounding box center [277, 221] width 80 height 16
type input "Create Schedule"
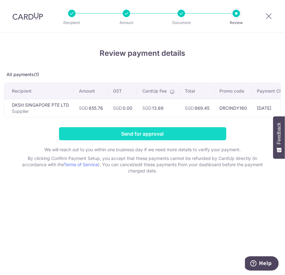
click at [136, 134] on input "Send for approval" at bounding box center [142, 133] width 167 height 13
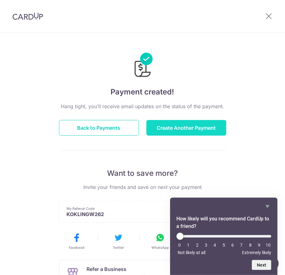
click at [165, 127] on button "Create Another Payment" at bounding box center [186, 128] width 80 height 16
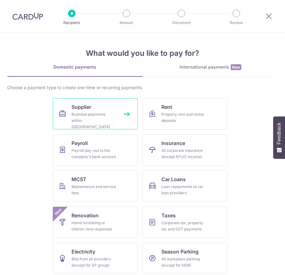
drag, startPoint x: 0, startPoint y: 0, endPoint x: 74, endPoint y: 115, distance: 136.4
click at [74, 115] on div "Business payments within Singapore" at bounding box center [93, 120] width 45 height 19
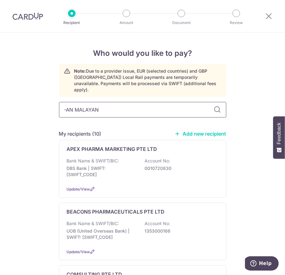
type input "-AN MALAYAN"
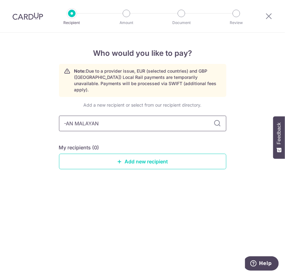
click at [66, 116] on input "-AN MALAYAN" at bounding box center [142, 124] width 167 height 16
type input "PAN MALAYAN"
type input "PAN"
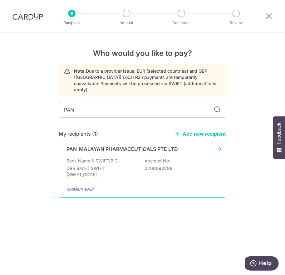
click at [127, 167] on p "DBS Bank | SWIFT: DBSSSGSGXXX" at bounding box center [102, 171] width 70 height 12
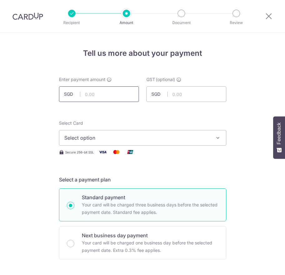
click at [102, 94] on input "text" at bounding box center [99, 94] width 80 height 16
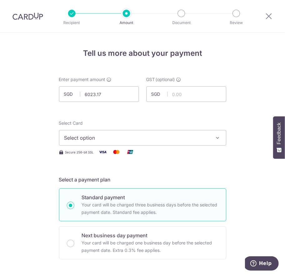
type input "6,023.17"
click at [64, 135] on span "Select option" at bounding box center [136, 137] width 145 height 7
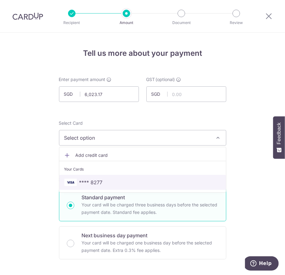
click at [86, 184] on span "**** 8277" at bounding box center [90, 182] width 23 height 7
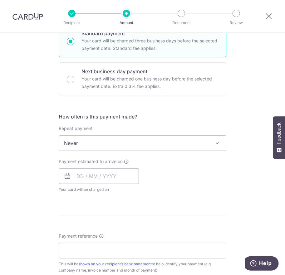
scroll to position [151, 0]
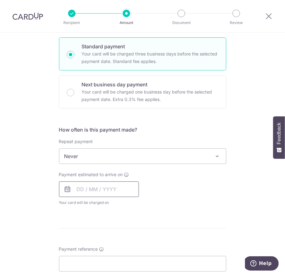
click at [86, 192] on input "text" at bounding box center [99, 190] width 80 height 16
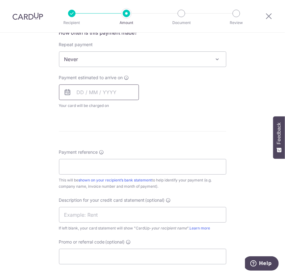
scroll to position [249, 0]
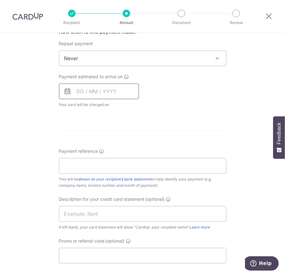
click at [103, 90] on input "text" at bounding box center [99, 92] width 80 height 16
click at [65, 91] on icon at bounding box center [67, 91] width 7 height 7
click at [101, 93] on input "text" at bounding box center [99, 92] width 80 height 16
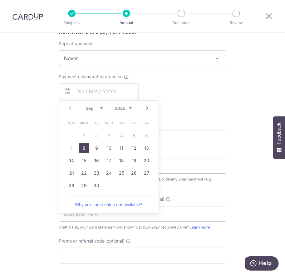
click at [83, 148] on link "8" at bounding box center [84, 148] width 10 height 10
type input "08/09/2025"
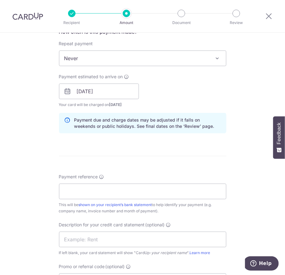
scroll to position [336, 0]
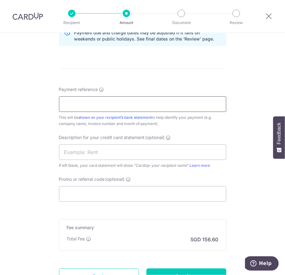
click at [89, 102] on input "Payment reference" at bounding box center [142, 104] width 167 height 16
type input "SOAJUL25"
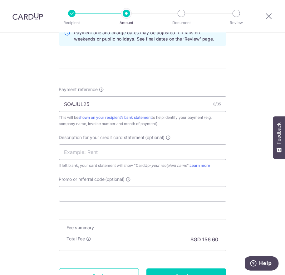
click at [52, 121] on div "Tell us more about your payment Enter payment amount SGD 6,023.17 6023.17 GST (…" at bounding box center [142, 14] width 285 height 634
click at [77, 146] on input "text" at bounding box center [142, 152] width 167 height 16
type input "SOAJUL25"
click at [83, 69] on hr at bounding box center [142, 69] width 167 height 0
click at [127, 192] on input "Promo or referral code (optional)" at bounding box center [142, 194] width 167 height 16
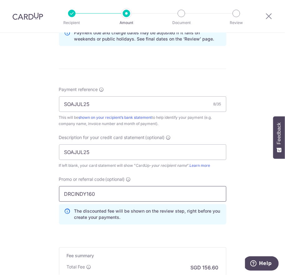
scroll to position [419, 0]
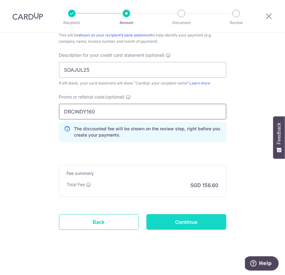
type input "DRCINDY160"
click at [197, 227] on input "Continue" at bounding box center [186, 222] width 80 height 16
type input "Create Schedule"
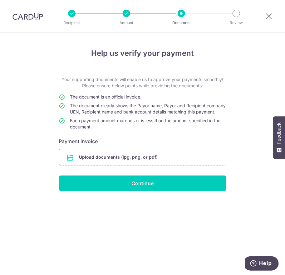
click at [170, 160] on input "file" at bounding box center [142, 157] width 167 height 16
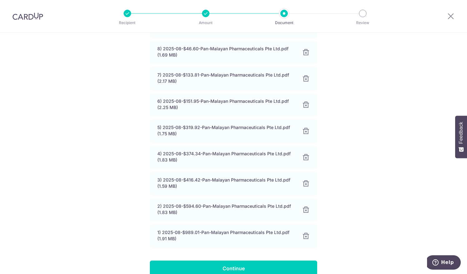
scroll to position [215, 0]
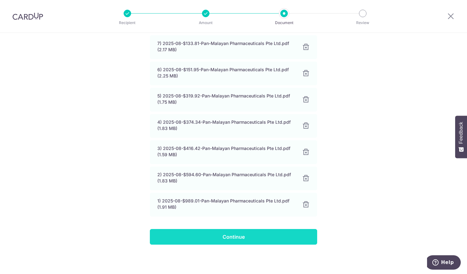
click at [182, 242] on input "Continue" at bounding box center [233, 237] width 167 height 16
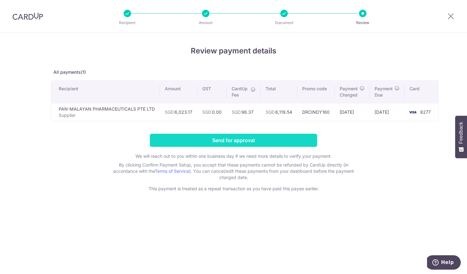
click at [213, 138] on input "Send for approval" at bounding box center [233, 140] width 167 height 13
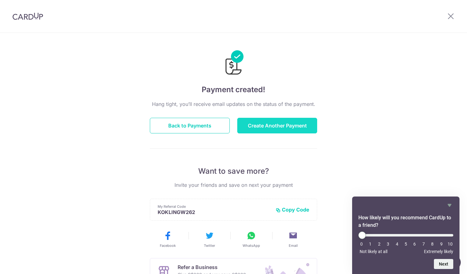
click at [274, 123] on button "Create Another Payment" at bounding box center [277, 126] width 80 height 16
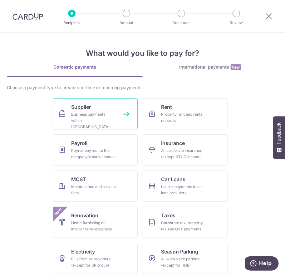
click at [90, 113] on div "Business payments within [GEOGRAPHIC_DATA]" at bounding box center [93, 120] width 45 height 19
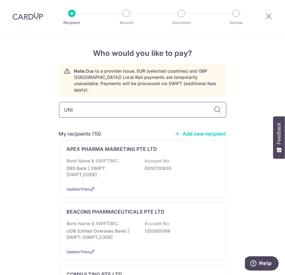
type input "UNI"
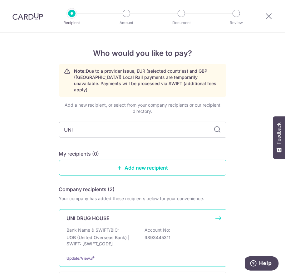
click at [102, 215] on p "UNI DRUG HOUSE" at bounding box center [88, 218] width 43 height 7
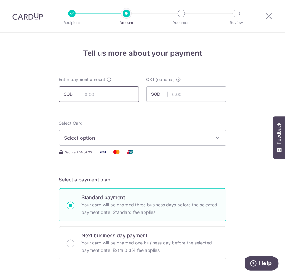
click at [100, 96] on input "text" at bounding box center [99, 94] width 80 height 16
type input "959.20"
click at [77, 133] on button "Select option" at bounding box center [142, 138] width 167 height 16
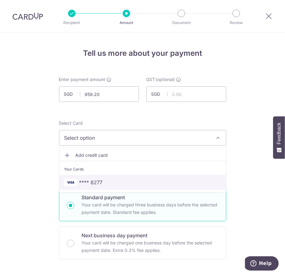
click at [92, 182] on span "**** 8277" at bounding box center [90, 182] width 23 height 7
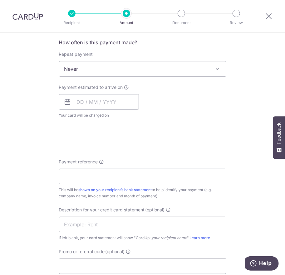
scroll to position [243, 0]
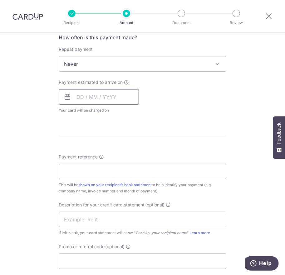
click at [122, 96] on input "text" at bounding box center [99, 97] width 80 height 16
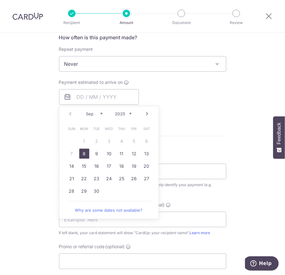
click at [82, 151] on link "8" at bounding box center [84, 154] width 10 height 10
type input "[DATE]"
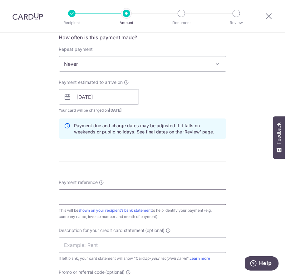
drag, startPoint x: 109, startPoint y: 199, endPoint x: 117, endPoint y: 194, distance: 8.8
click at [109, 199] on input "Payment reference" at bounding box center [142, 197] width 167 height 16
click at [142, 197] on input "Payment reference" at bounding box center [142, 197] width 167 height 16
paste input "25274114 25274416"
click at [98, 197] on input "25274114 25274416" at bounding box center [142, 197] width 167 height 16
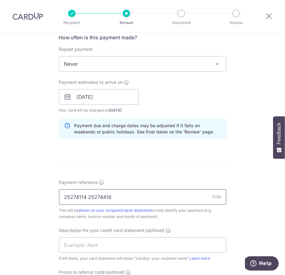
click at [101, 196] on input "25274114 25274416" at bounding box center [142, 197] width 167 height 16
drag, startPoint x: 111, startPoint y: 195, endPoint x: 27, endPoint y: 192, distance: 84.3
click at [27, 192] on div "Tell us more about your payment Enter payment amount SGD 959.20 959.20 GST (opt…" at bounding box center [142, 106] width 285 height 634
type input "25274114 416"
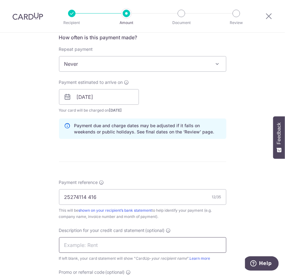
click at [75, 245] on input "text" at bounding box center [142, 245] width 167 height 16
paste input "25274114 416"
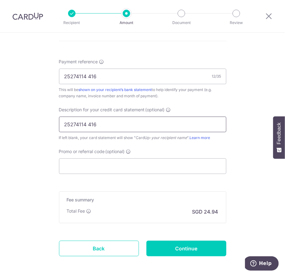
scroll to position [384, 0]
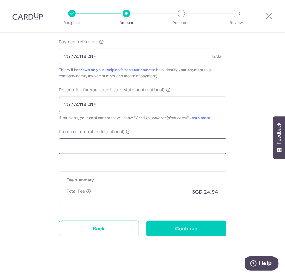
type input "25274114 416"
click at [109, 140] on input "Promo or referral code (optional)" at bounding box center [142, 146] width 167 height 16
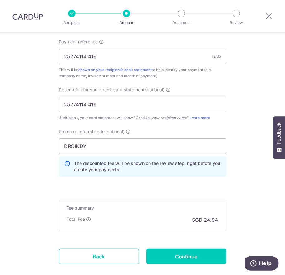
click at [98, 142] on input "DRCINDY" at bounding box center [142, 146] width 167 height 16
type input "DRCINDY160"
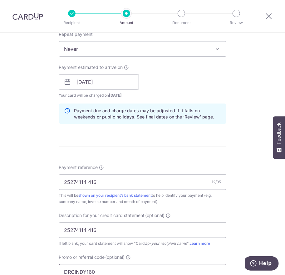
scroll to position [381, 0]
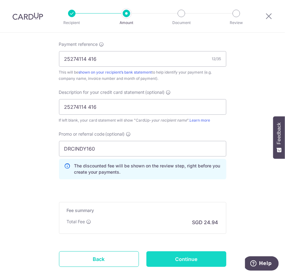
click at [197, 254] on input "Continue" at bounding box center [186, 259] width 80 height 16
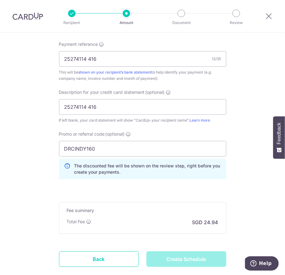
type input "Create Schedule"
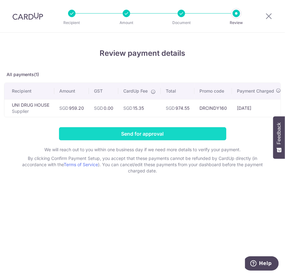
click at [156, 138] on input "Send for approval" at bounding box center [142, 133] width 167 height 13
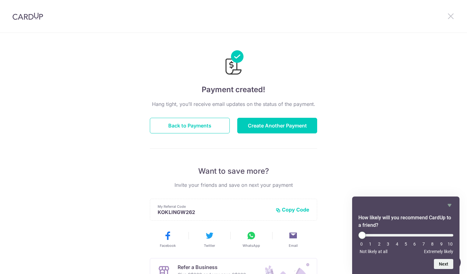
click at [449, 15] on icon at bounding box center [450, 16] width 7 height 8
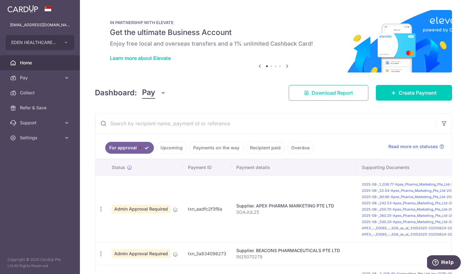
click at [326, 96] on link "Download Report" at bounding box center [329, 93] width 80 height 16
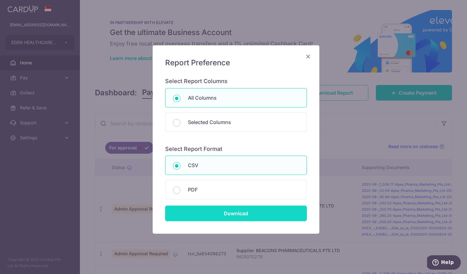
click at [219, 211] on input "Download" at bounding box center [236, 213] width 142 height 16
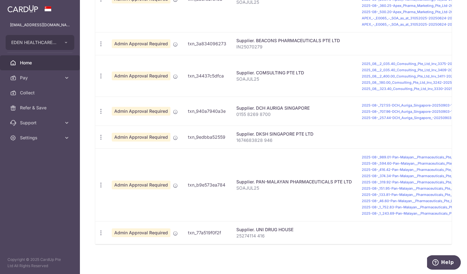
scroll to position [218, 0]
click at [117, 90] on span "Update payment" at bounding box center [134, 92] width 42 height 7
radio input "true"
type input "6,974.00"
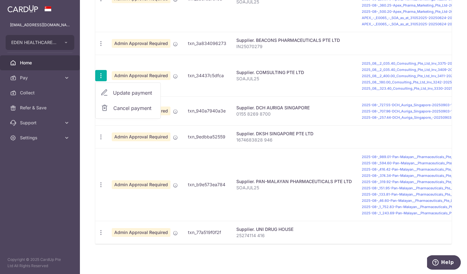
type input "0.00"
type input "[DATE]"
type input "SOAJUL25"
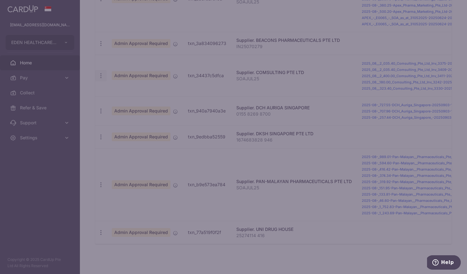
type input "DRCINDY160"
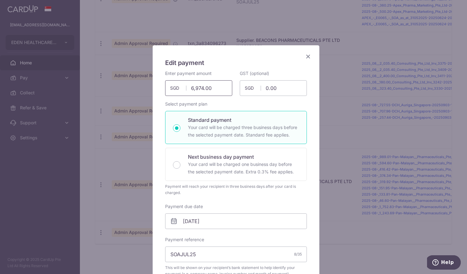
click at [213, 89] on input "6,974.00" at bounding box center [198, 88] width 67 height 16
type input "6,974.20"
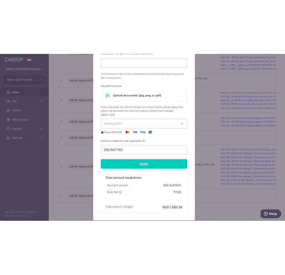
scroll to position [293, 0]
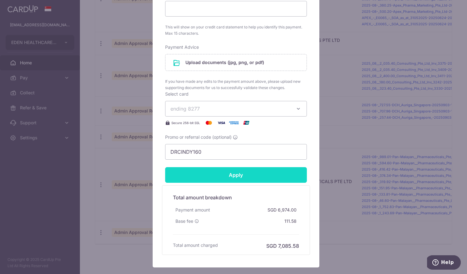
click at [234, 172] on input "Apply" at bounding box center [236, 175] width 142 height 16
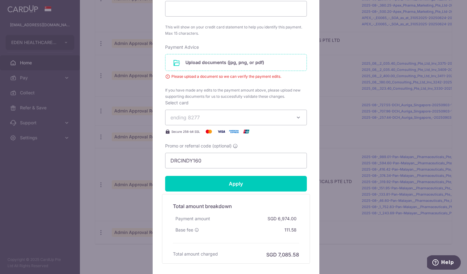
click at [213, 61] on input "file" at bounding box center [235, 62] width 141 height 16
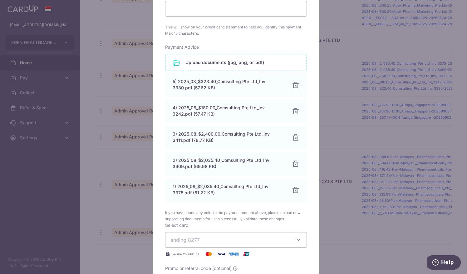
scroll to position [461, 0]
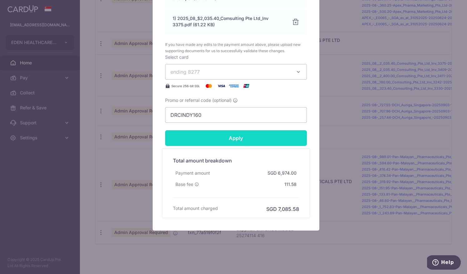
click at [224, 135] on input "Apply" at bounding box center [236, 138] width 142 height 16
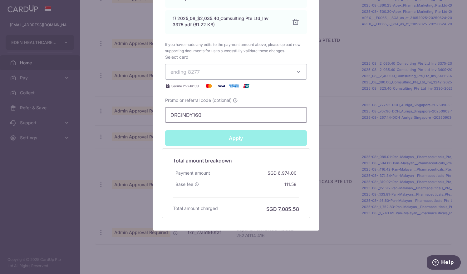
type input "Successfully Applied"
click at [127, 20] on div "Edit payment By clicking apply, you will make changes to all payments to COMSUL…" at bounding box center [233, 137] width 467 height 274
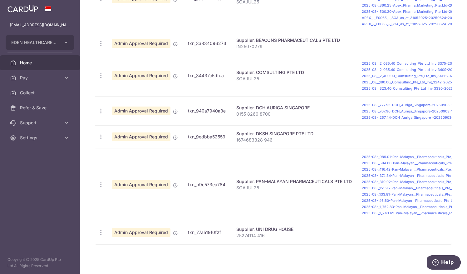
scroll to position [0, 0]
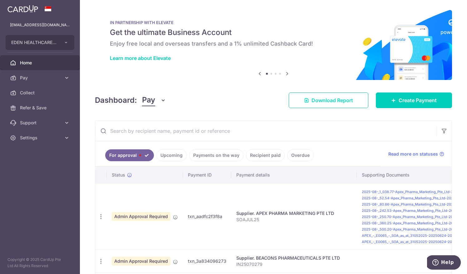
click at [305, 98] on icon at bounding box center [306, 100] width 5 height 5
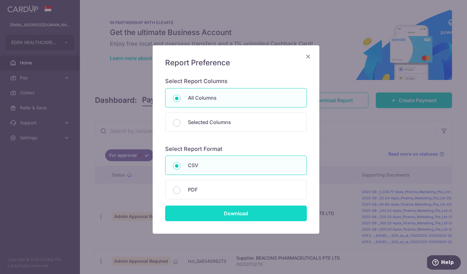
click at [216, 213] on input "Download" at bounding box center [236, 213] width 142 height 16
